Goal: Task Accomplishment & Management: Use online tool/utility

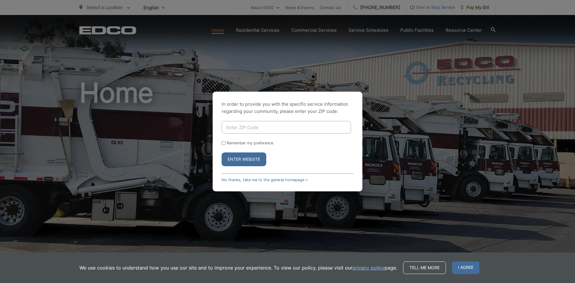
click at [244, 128] on input "Enter ZIP Code" at bounding box center [285, 127] width 129 height 13
type input "92064"
click at [253, 160] on button "Enter Website" at bounding box center [243, 159] width 45 height 14
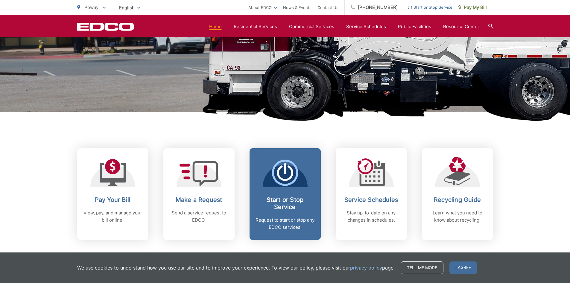
scroll to position [239, 0]
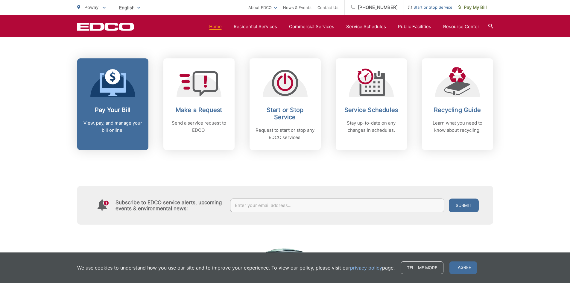
click at [115, 116] on div "Pay Your Bill View, pay, and manage your bill online." at bounding box center [112, 120] width 59 height 28
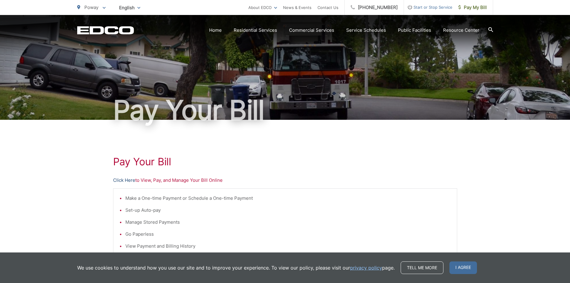
click at [129, 181] on link "Click Here" at bounding box center [124, 180] width 22 height 7
